Goal: Task Accomplishment & Management: Complete application form

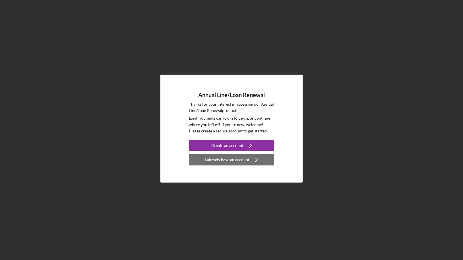
click at [227, 161] on div "I already have an account" at bounding box center [227, 159] width 44 height 11
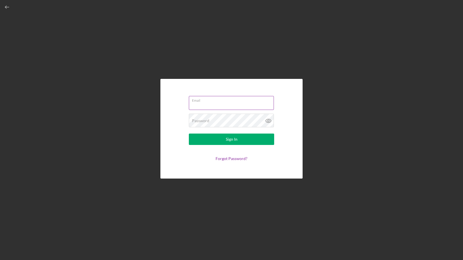
click at [200, 102] on input "Email" at bounding box center [231, 103] width 85 height 14
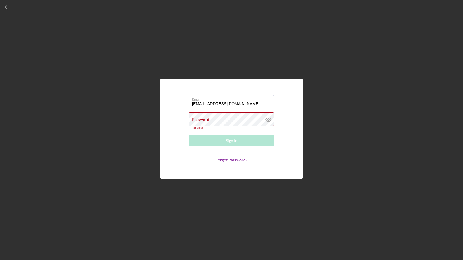
drag, startPoint x: 268, startPoint y: 103, endPoint x: 186, endPoint y: 97, distance: 81.8
click at [186, 97] on form "Email [EMAIL_ADDRESS][DOMAIN_NAME] Password Required Sign In Forgot Password?" at bounding box center [232, 128] width 114 height 71
paste input "happyfood25"
type input "[EMAIL_ADDRESS][DOMAIN_NAME]"
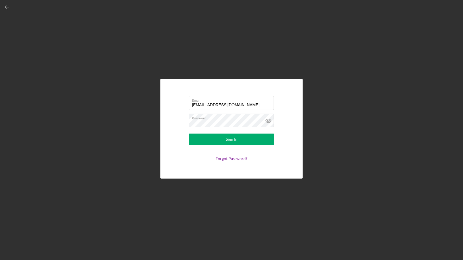
click at [358, 83] on div "Email [EMAIL_ADDRESS][DOMAIN_NAME] Password Sign In Forgot Password?" at bounding box center [231, 128] width 457 height 257
drag, startPoint x: 192, startPoint y: 104, endPoint x: 278, endPoint y: 105, distance: 86.4
click at [278, 105] on form "Email [EMAIL_ADDRESS][DOMAIN_NAME] Password Sign In Forgot Password?" at bounding box center [232, 128] width 114 height 71
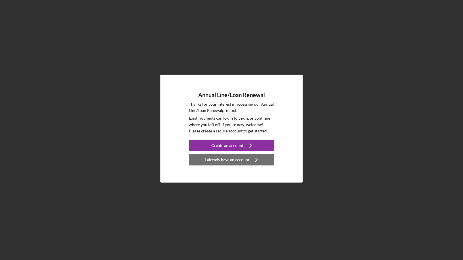
click at [219, 162] on div "I already have an account" at bounding box center [227, 159] width 44 height 11
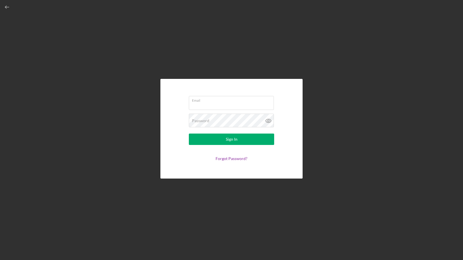
click at [159, 99] on div "Email Password Sign In Forgot Password?" at bounding box center [231, 128] width 457 height 257
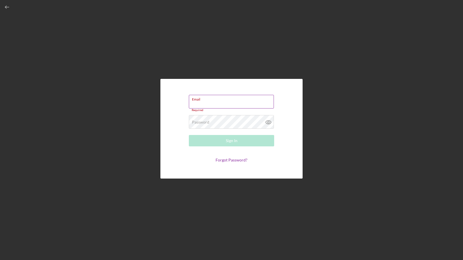
click at [216, 103] on input "Email" at bounding box center [231, 102] width 85 height 14
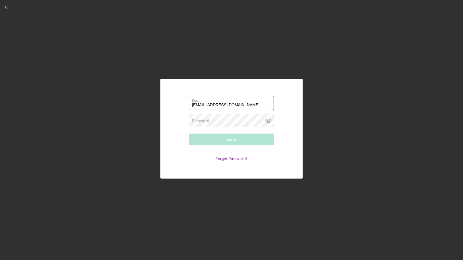
type input "[EMAIL_ADDRESS][DOMAIN_NAME]"
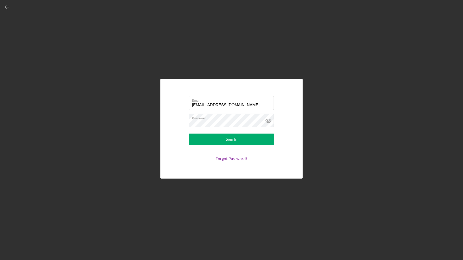
click at [172, 124] on div "Email [EMAIL_ADDRESS][DOMAIN_NAME] Password Sign In Forgot Password?" at bounding box center [231, 128] width 142 height 99
click at [207, 142] on button "Sign In" at bounding box center [231, 138] width 85 height 11
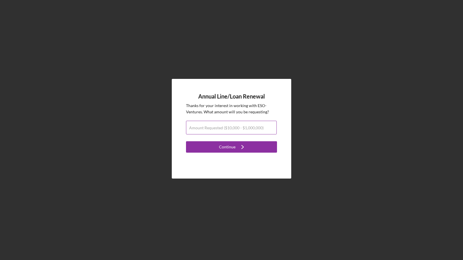
click at [215, 129] on label "Amount Requested ($10,000 - $1,000,000)" at bounding box center [226, 127] width 74 height 5
click at [215, 129] on input "Amount Requested ($10,000 - $1,000,000)" at bounding box center [231, 128] width 91 height 14
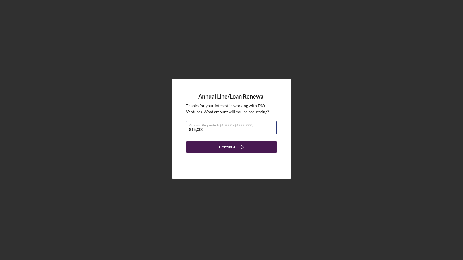
type input "$15,000"
click at [237, 146] on icon "Icon/Navigate" at bounding box center [242, 147] width 14 height 14
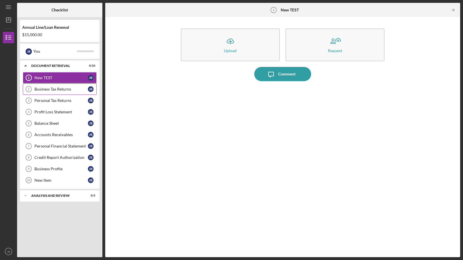
click at [61, 91] on div "Business Tax Returns" at bounding box center [60, 89] width 53 height 5
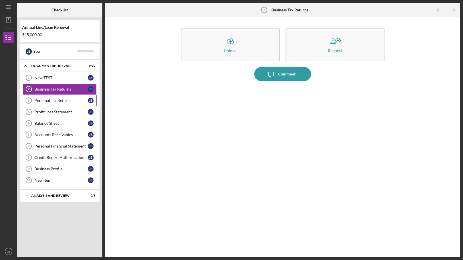
click at [59, 99] on div "Personal Tax Returns" at bounding box center [60, 100] width 53 height 5
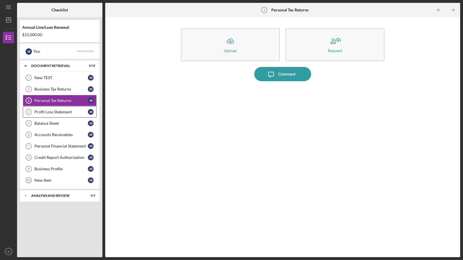
click at [58, 116] on link "Profit Loss Statement 4 Profit Loss Statement [PERSON_NAME]" at bounding box center [60, 111] width 74 height 11
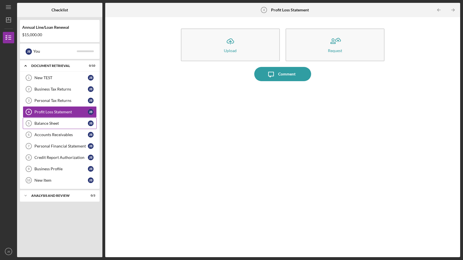
click at [59, 123] on div "Balance Sheet" at bounding box center [60, 123] width 53 height 5
